Goal: Find contact information: Find contact information

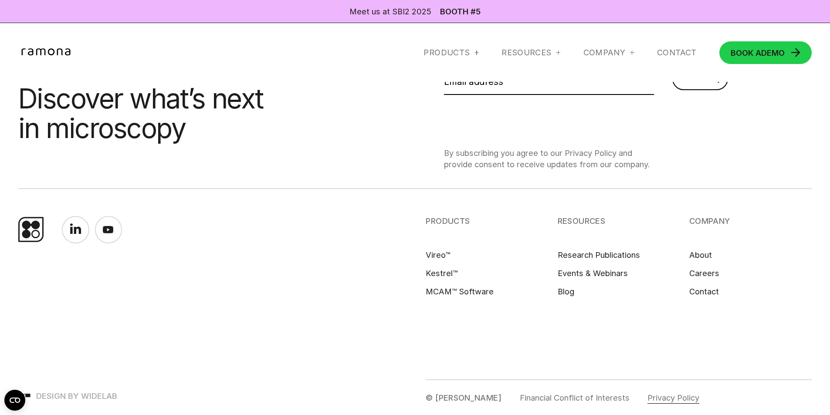
scroll to position [4178, 0]
click at [648, 398] on link "Privacy Policy" at bounding box center [674, 397] width 52 height 11
click at [711, 292] on link "Contact" at bounding box center [705, 291] width 30 height 11
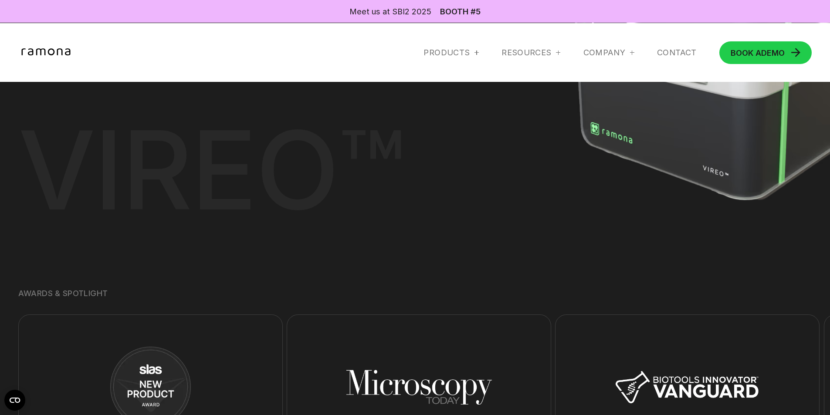
scroll to position [1503, 0]
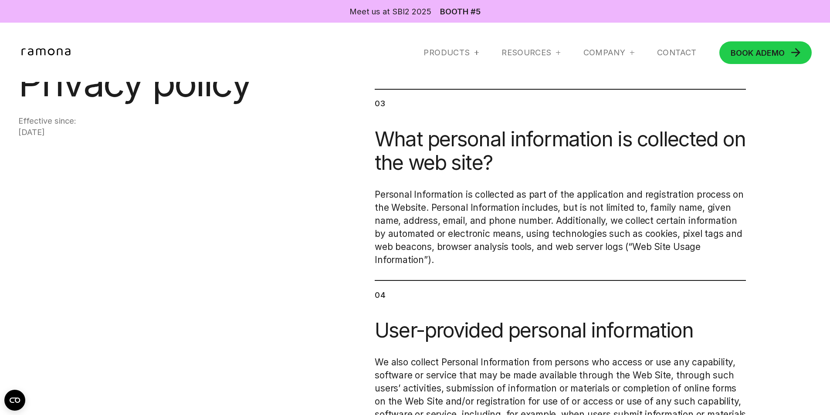
scroll to position [5242, 0]
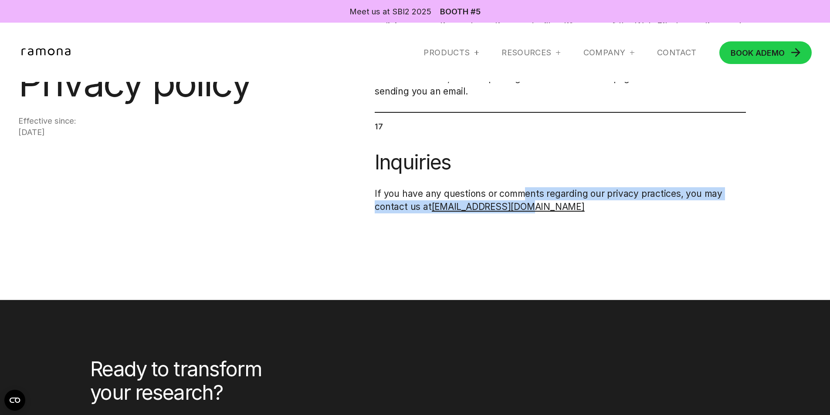
drag, startPoint x: 523, startPoint y: 198, endPoint x: 521, endPoint y: 210, distance: 12.3
click at [521, 210] on p "If you have any questions or comments regarding our privacy practices, you may …" at bounding box center [560, 200] width 371 height 26
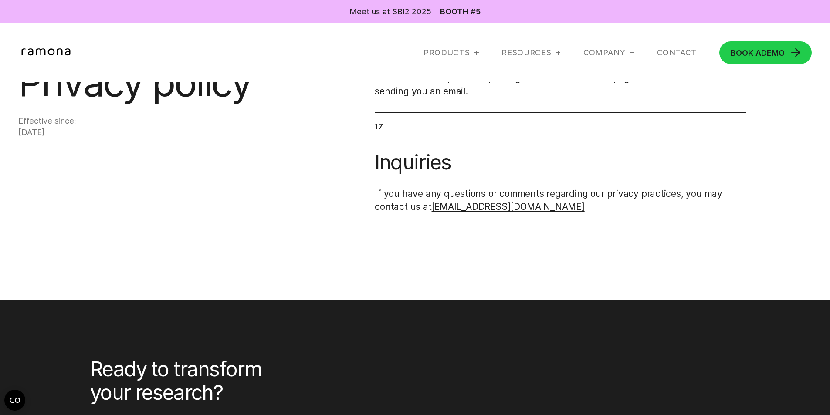
click at [550, 212] on p "If you have any questions or comments regarding our privacy practices, you may …" at bounding box center [560, 200] width 371 height 26
copy div "info@ramonaoptics.com"
drag, startPoint x: 550, startPoint y: 212, endPoint x: 430, endPoint y: 211, distance: 119.9
click at [430, 211] on p "If you have any questions or comments regarding our privacy practices, you may …" at bounding box center [560, 200] width 371 height 26
copy div "info@ramonaoptics.com"
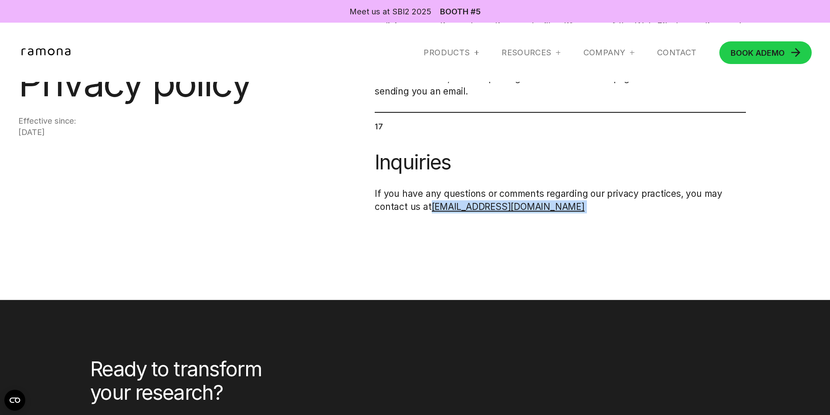
scroll to position [0, 0]
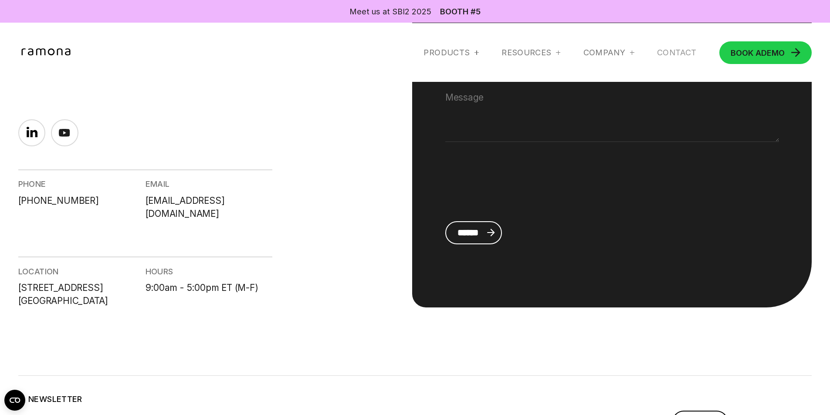
scroll to position [267, 0]
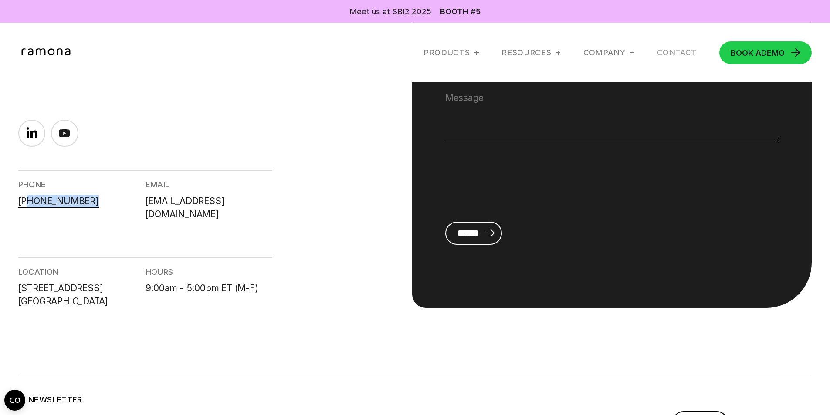
copy link "19) 797-9975"
drag, startPoint x: 100, startPoint y: 199, endPoint x: 27, endPoint y: 204, distance: 73.5
click at [27, 204] on div "PHONE [PHONE_NUMBER]" at bounding box center [81, 195] width 127 height 51
copy link "919) 797-9975"
